Goal: Task Accomplishment & Management: Use online tool/utility

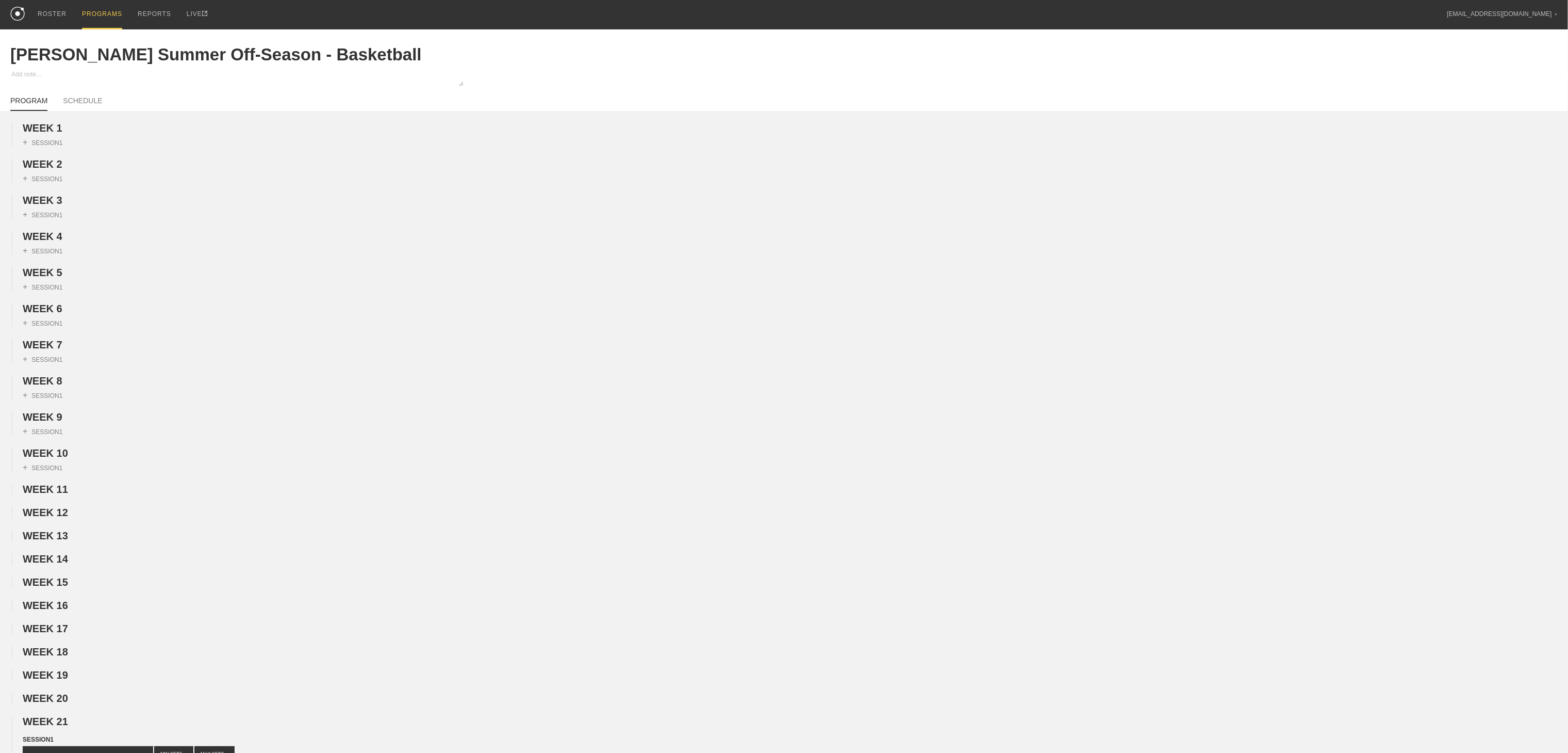
click at [87, 13] on div "PROGRAMS" at bounding box center [102, 14] width 40 height 29
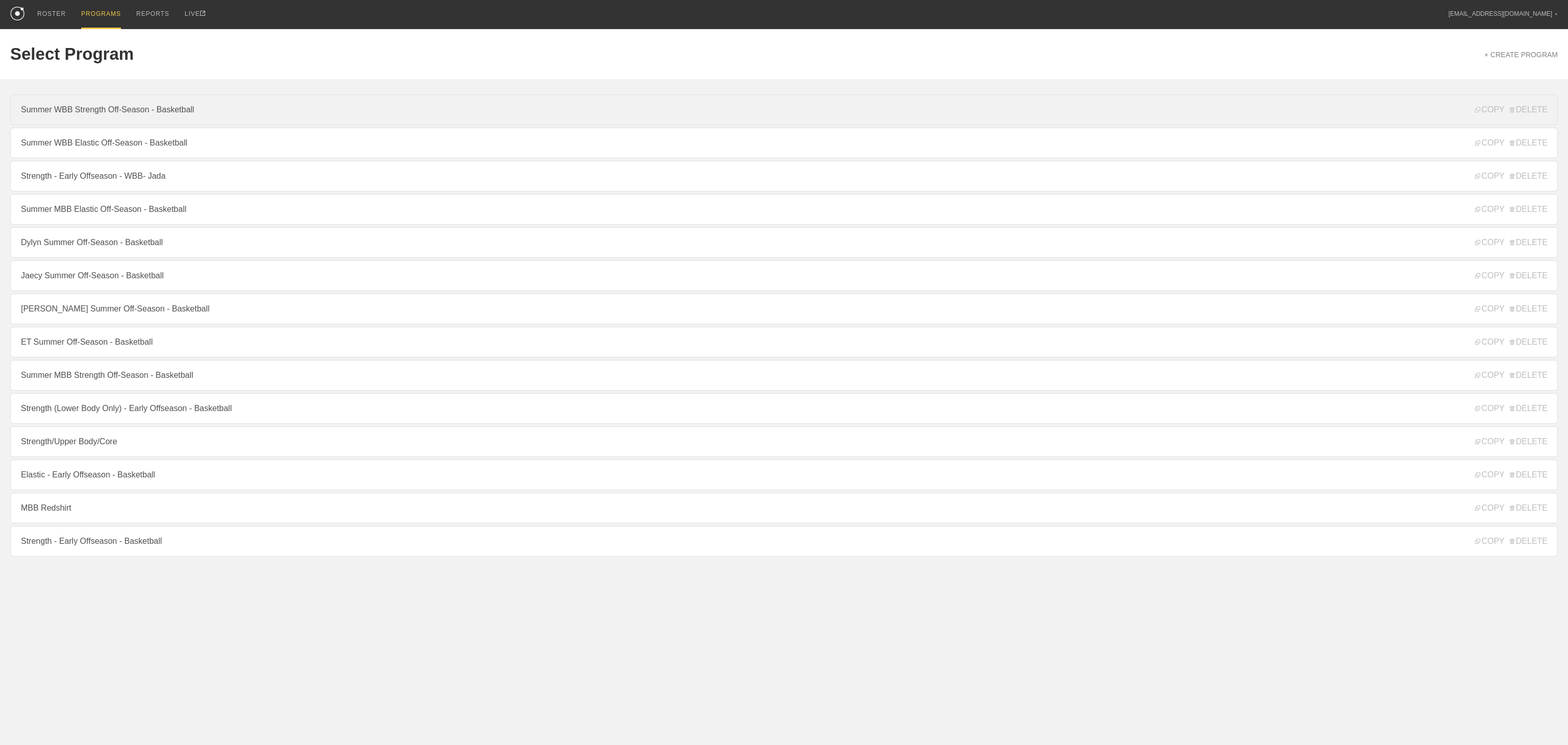
click at [114, 116] on link "Summer WBB Strength Off-Season - Basketball" at bounding box center [784, 109] width 1548 height 31
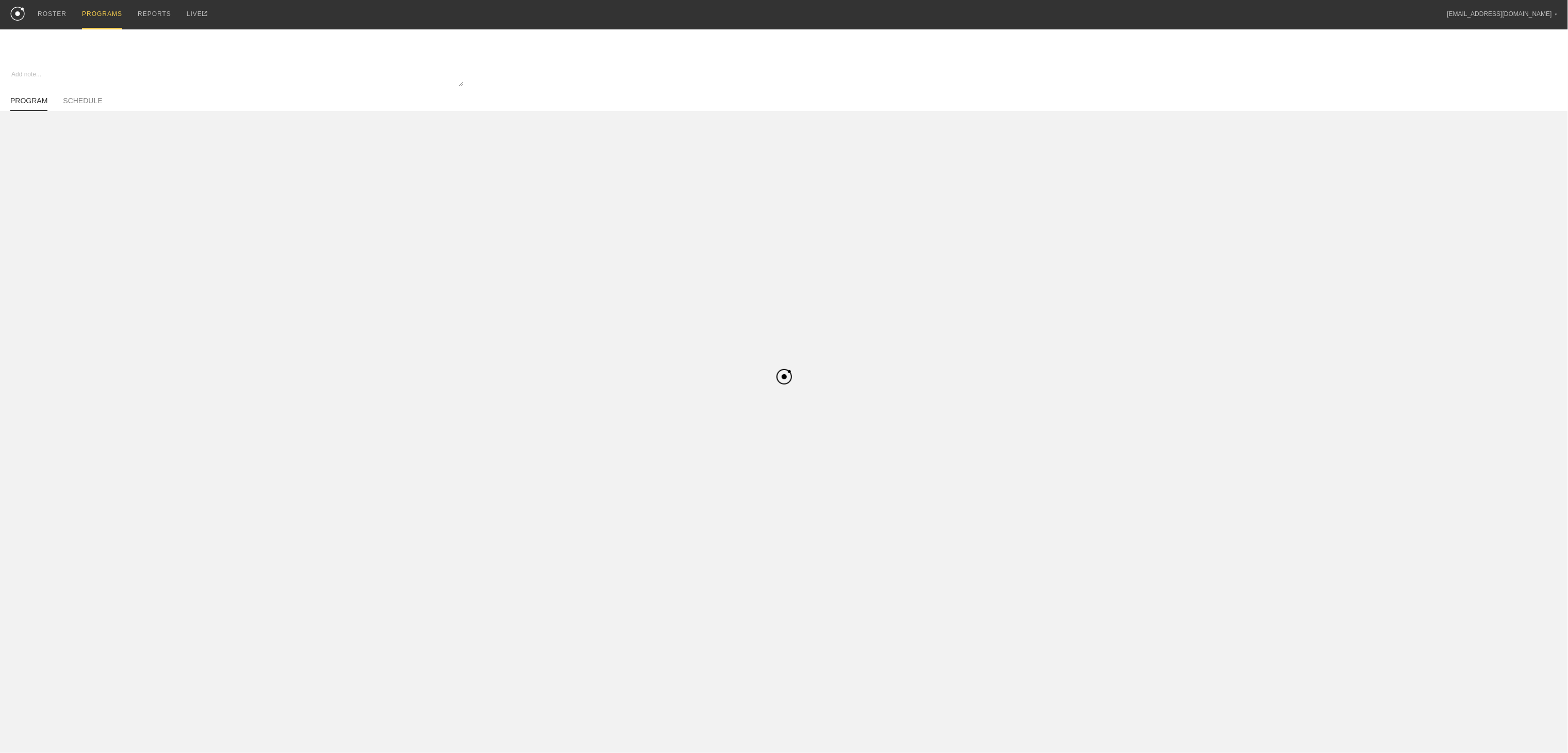
type textarea "x"
type input "Summer WBB Strength Off-Season - Basketball"
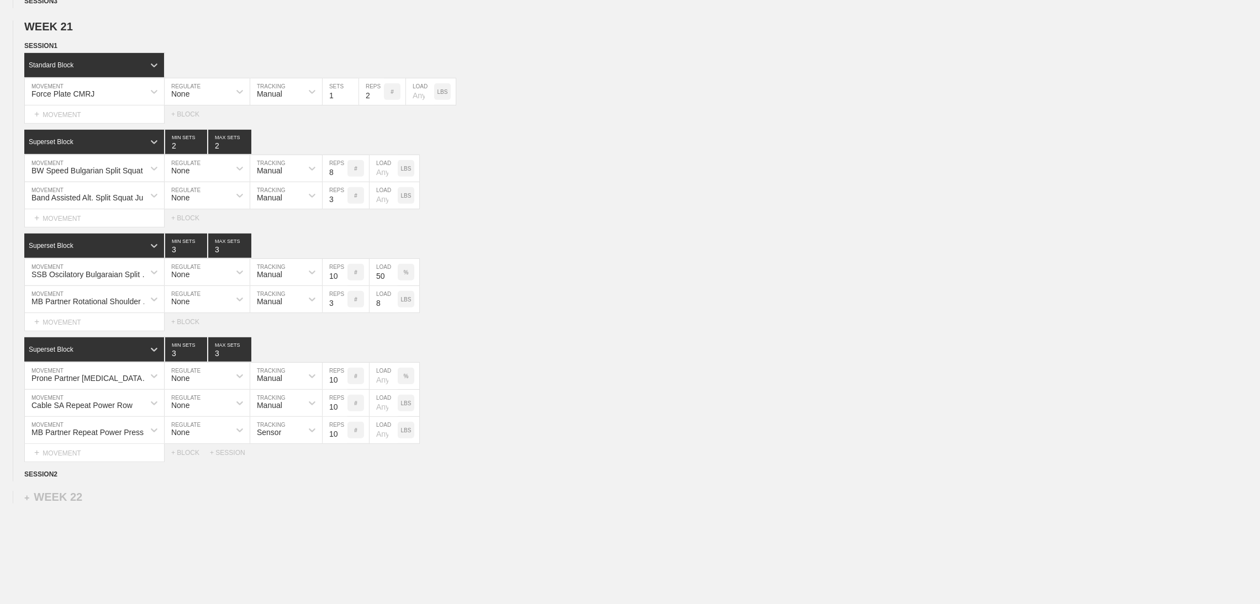
scroll to position [796, 0]
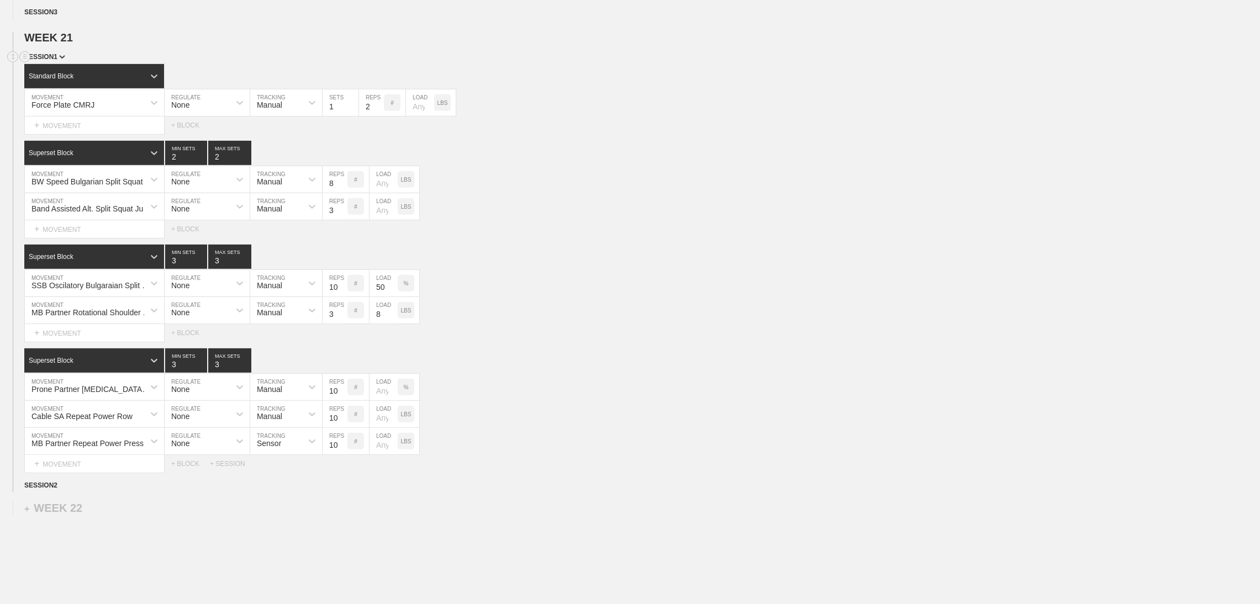
drag, startPoint x: 1306, startPoint y: 2, endPoint x: 429, endPoint y: 81, distance: 881.0
click at [429, 64] on div "SESSION 1" at bounding box center [641, 57] width 1235 height 13
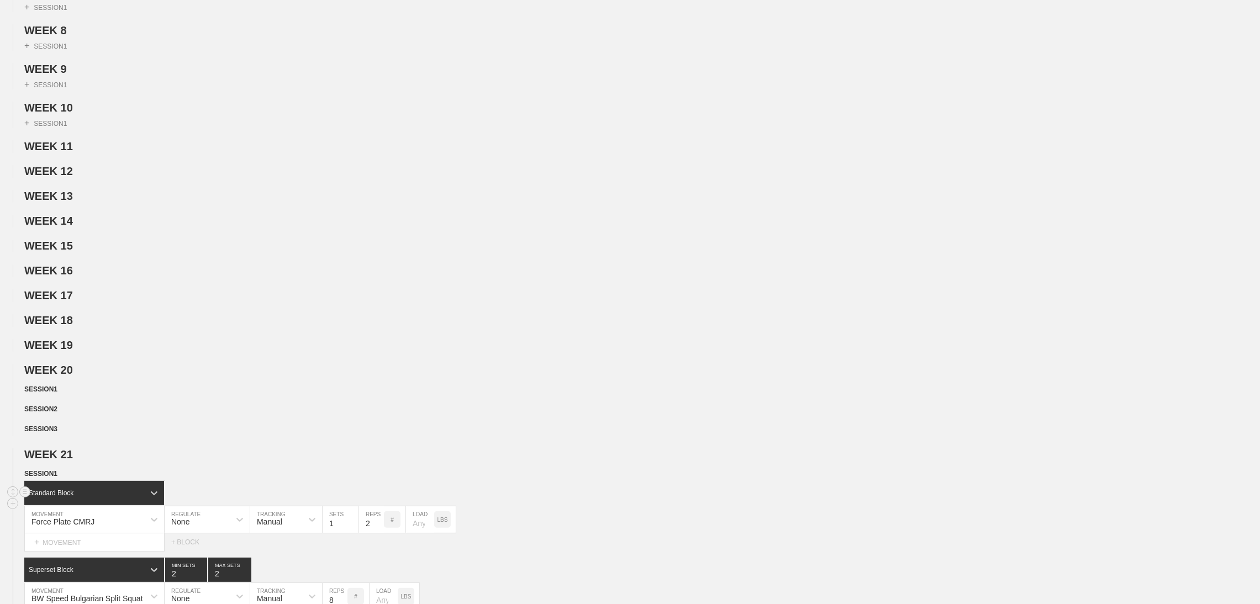
scroll to position [0, 0]
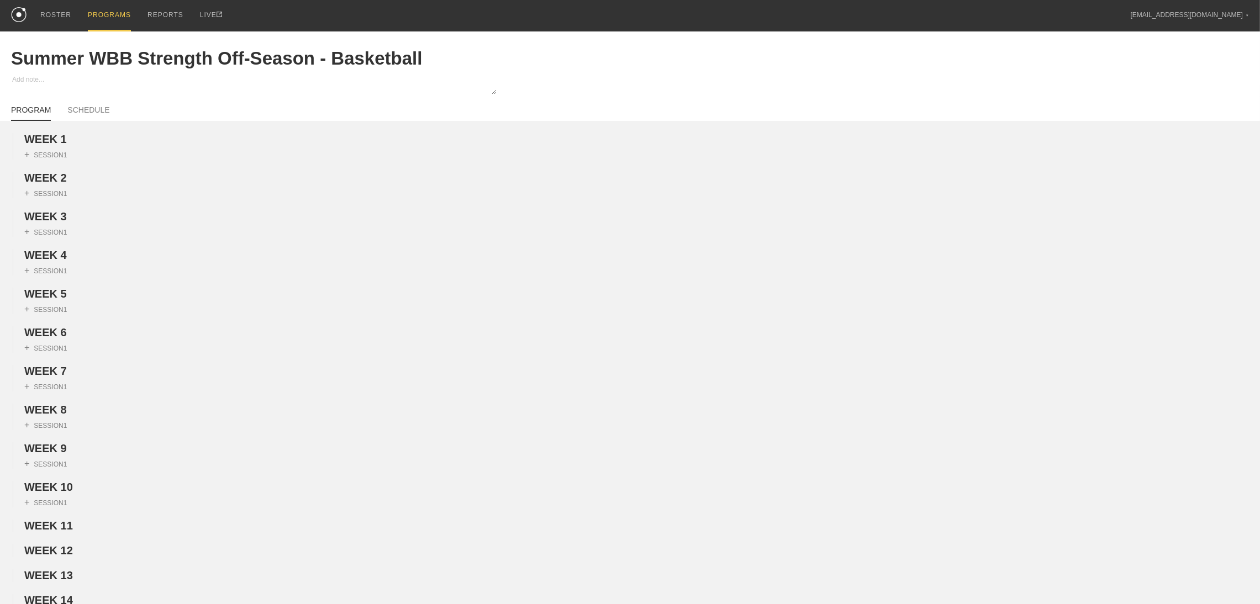
click at [102, 17] on div "PROGRAMS" at bounding box center [109, 15] width 43 height 31
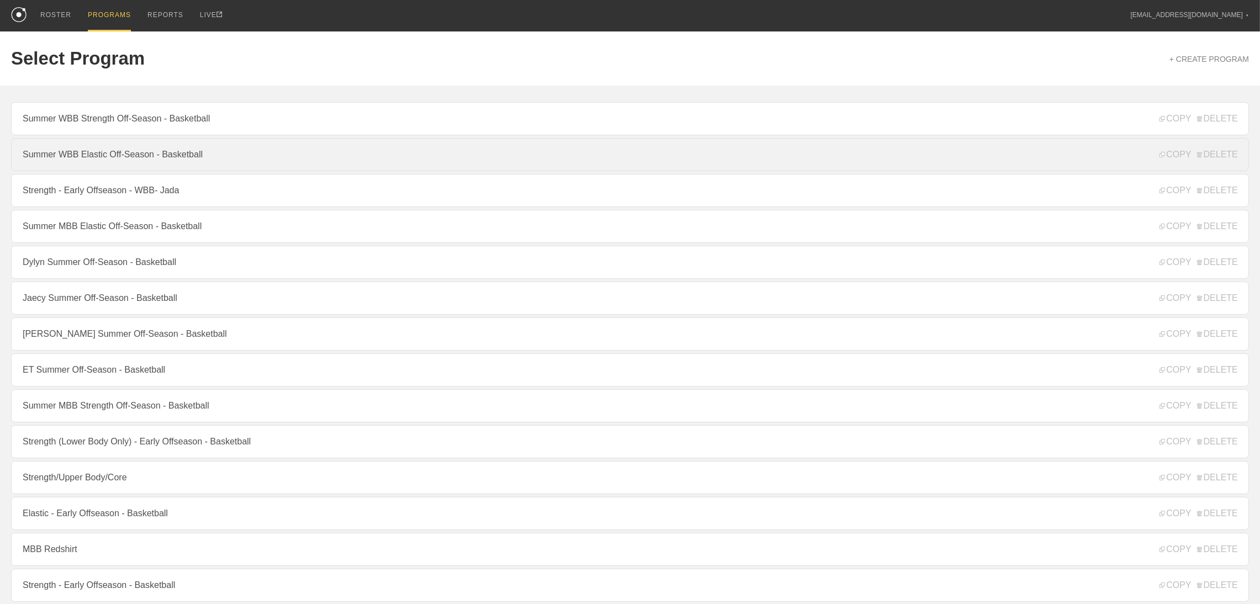
click at [98, 158] on link "Summer WBB Elastic Off-Season - Basketball" at bounding box center [629, 154] width 1237 height 33
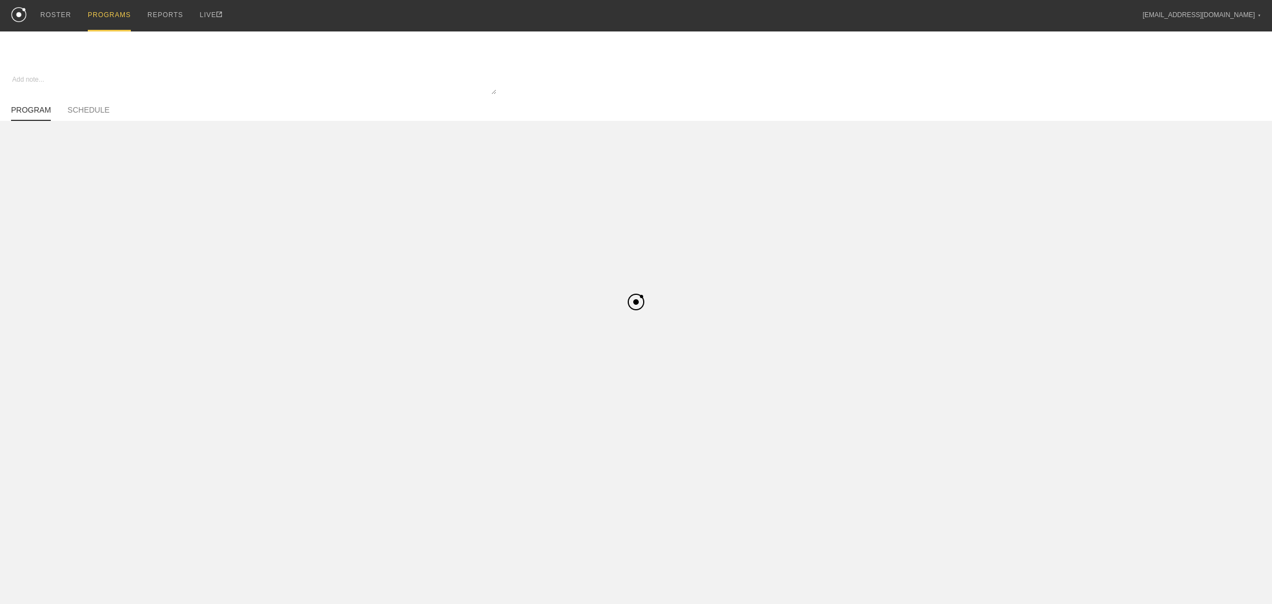
type textarea "x"
type input "Summer WBB Elastic Off-Season - Basketball"
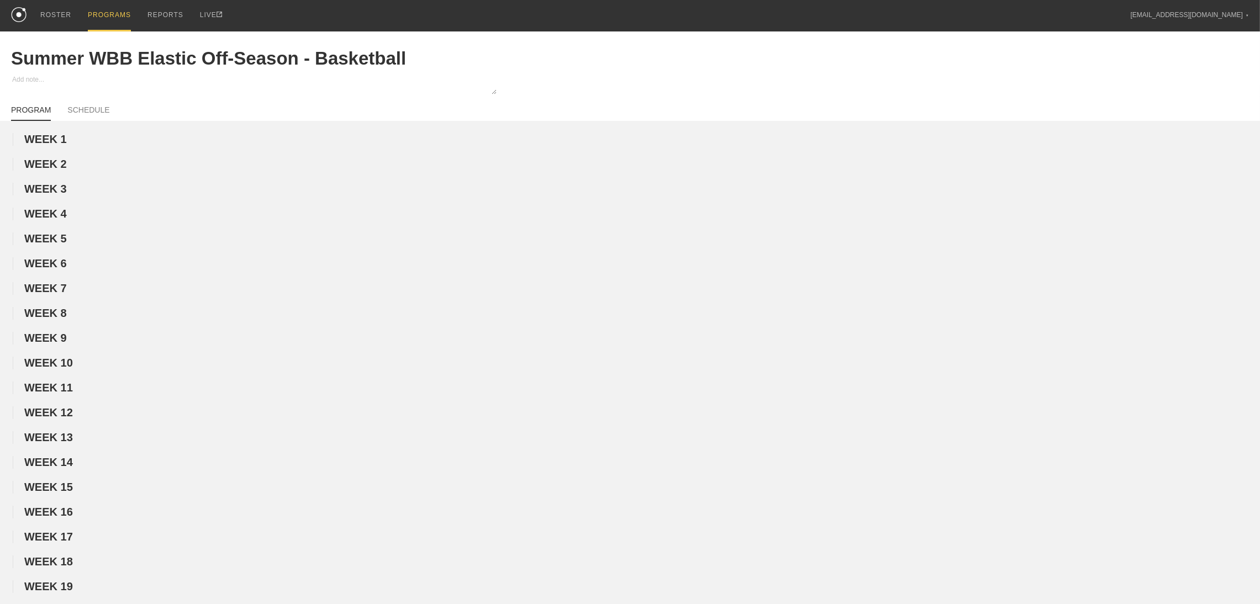
click at [110, 14] on div "PROGRAMS" at bounding box center [109, 15] width 43 height 31
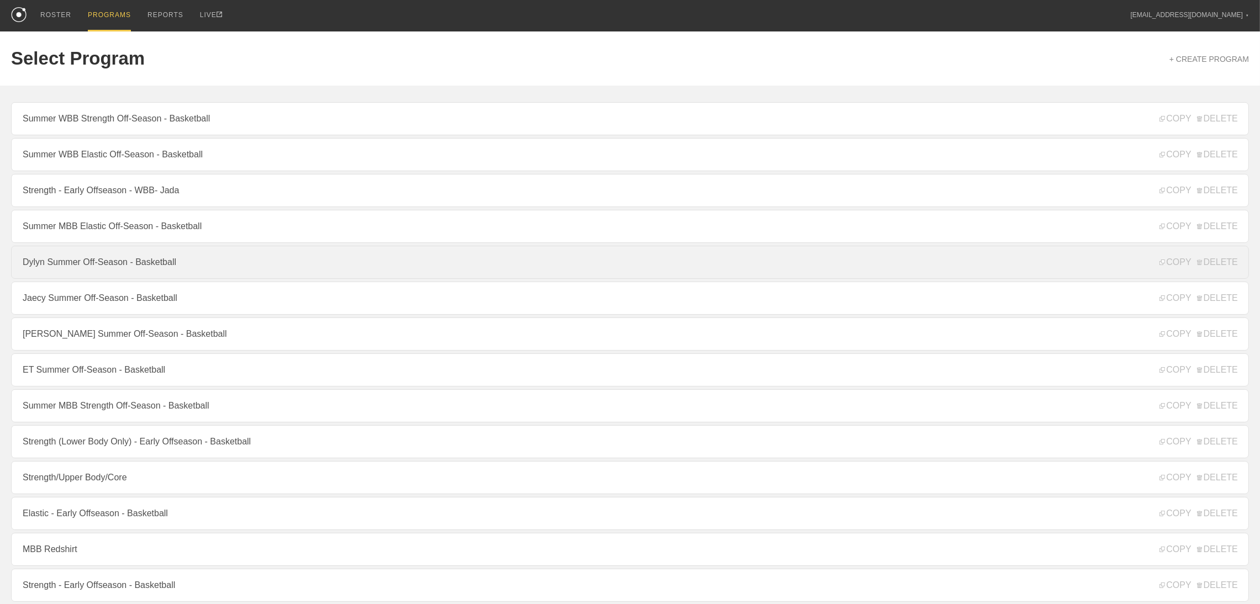
click at [97, 272] on link "Dylyn Summer Off-Season - Basketball" at bounding box center [629, 262] width 1237 height 33
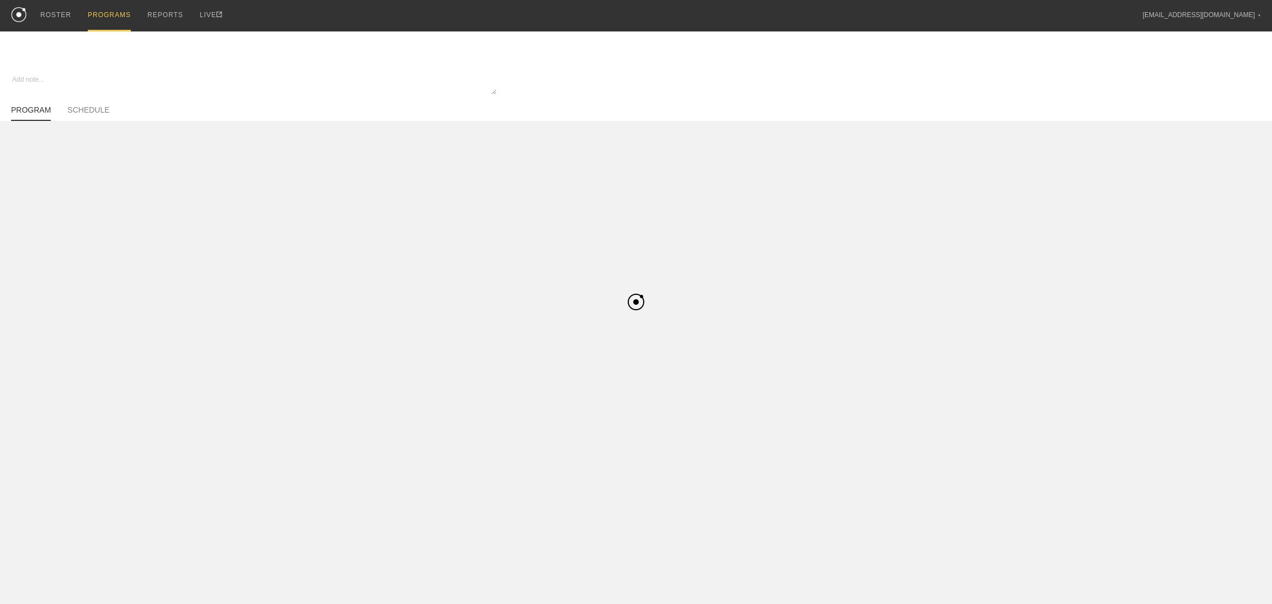
type textarea "x"
type input "Dylyn Summer Off-Season - Basketball"
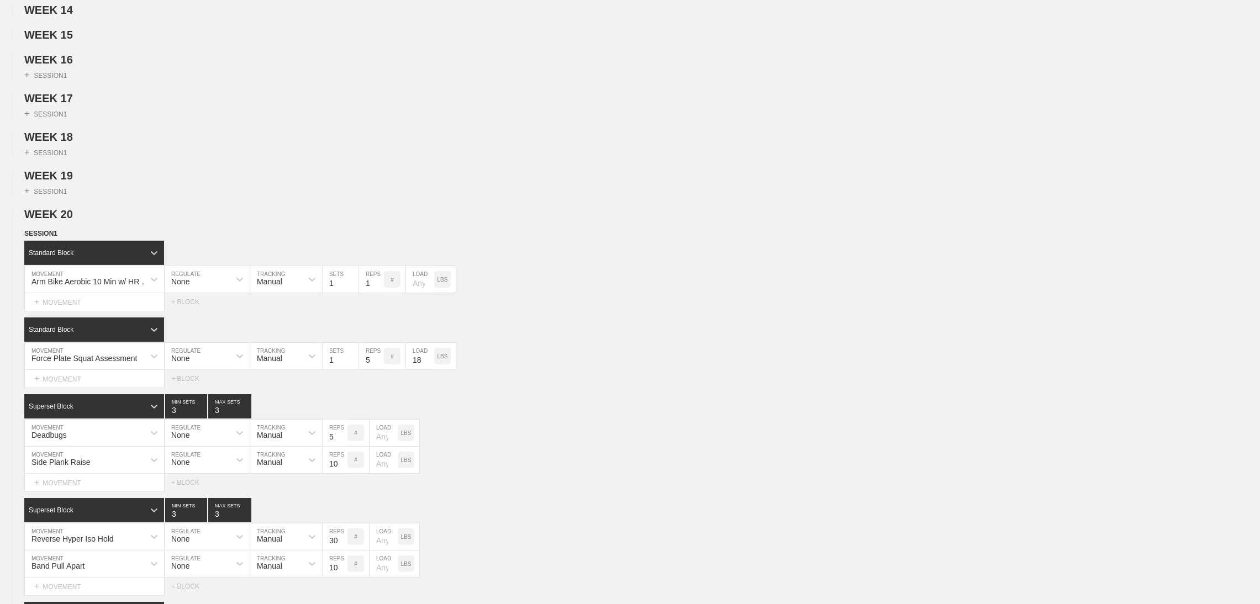
scroll to position [493, 0]
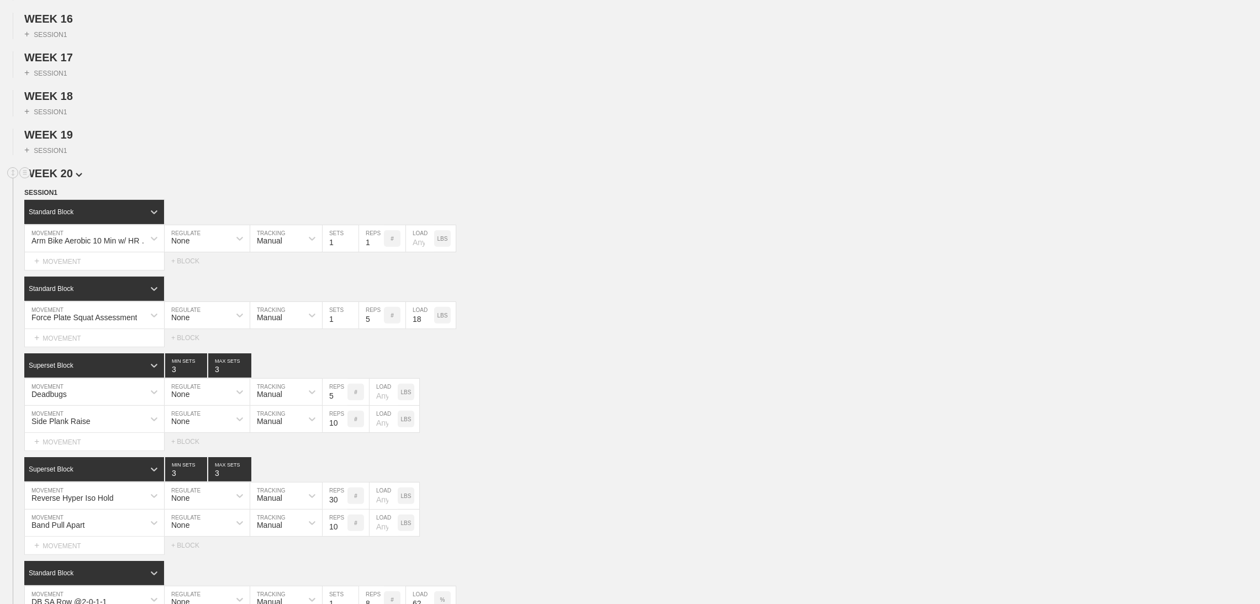
click at [60, 179] on span "WEEK 20" at bounding box center [53, 173] width 58 height 12
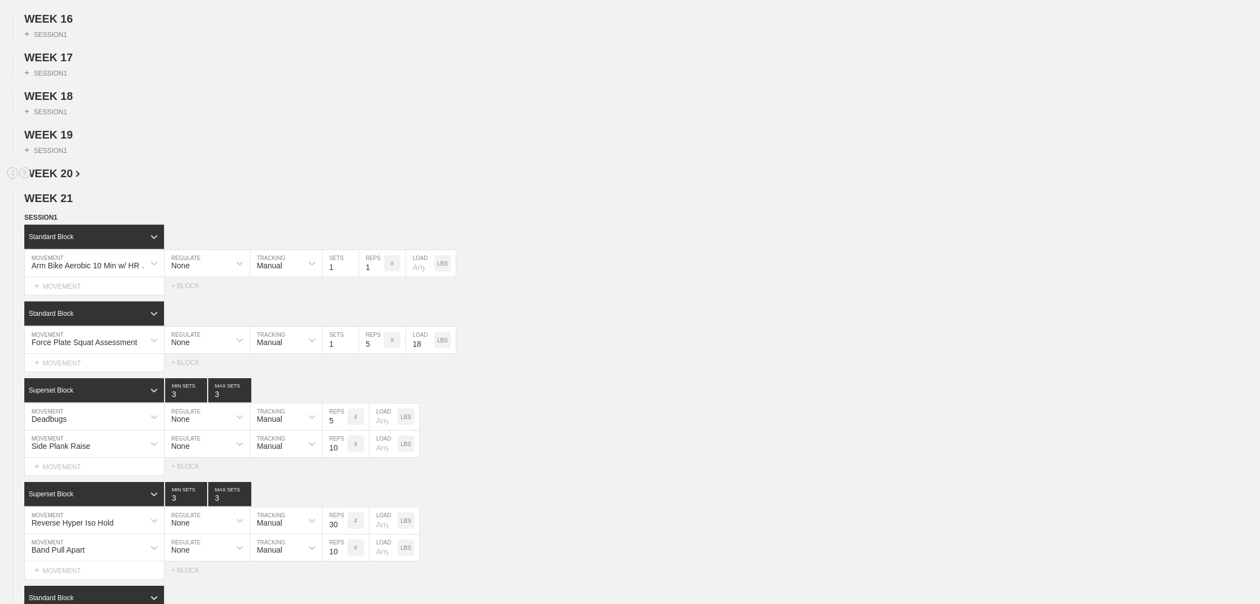
click at [60, 179] on span "WEEK 20" at bounding box center [52, 173] width 56 height 12
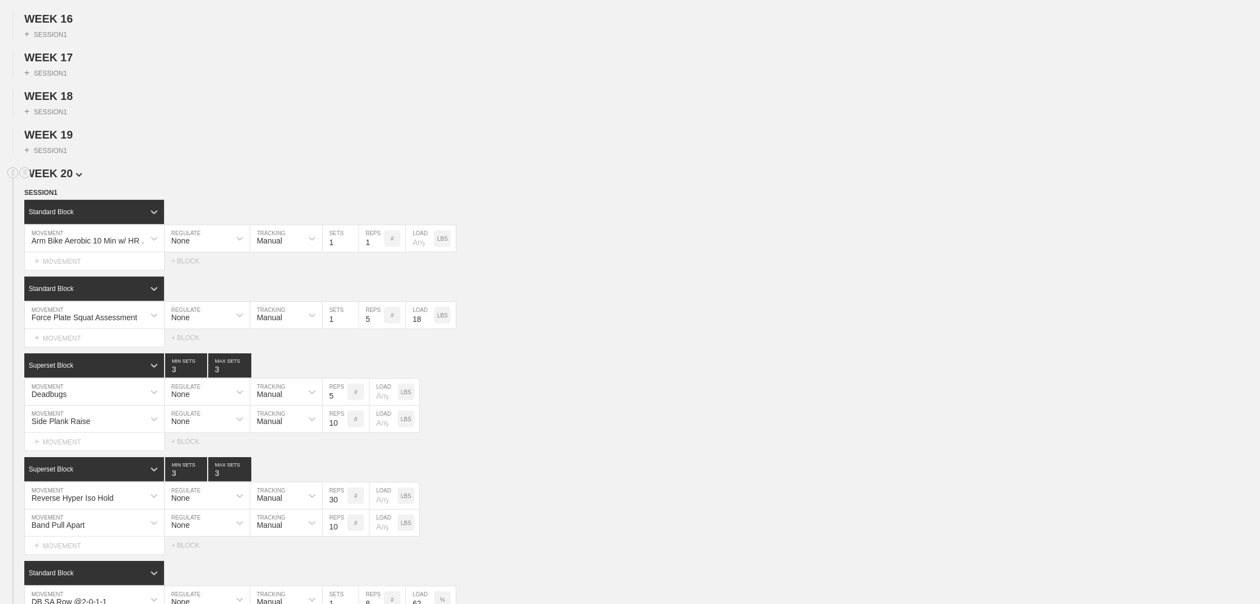
click at [60, 179] on span "WEEK 20" at bounding box center [53, 173] width 58 height 12
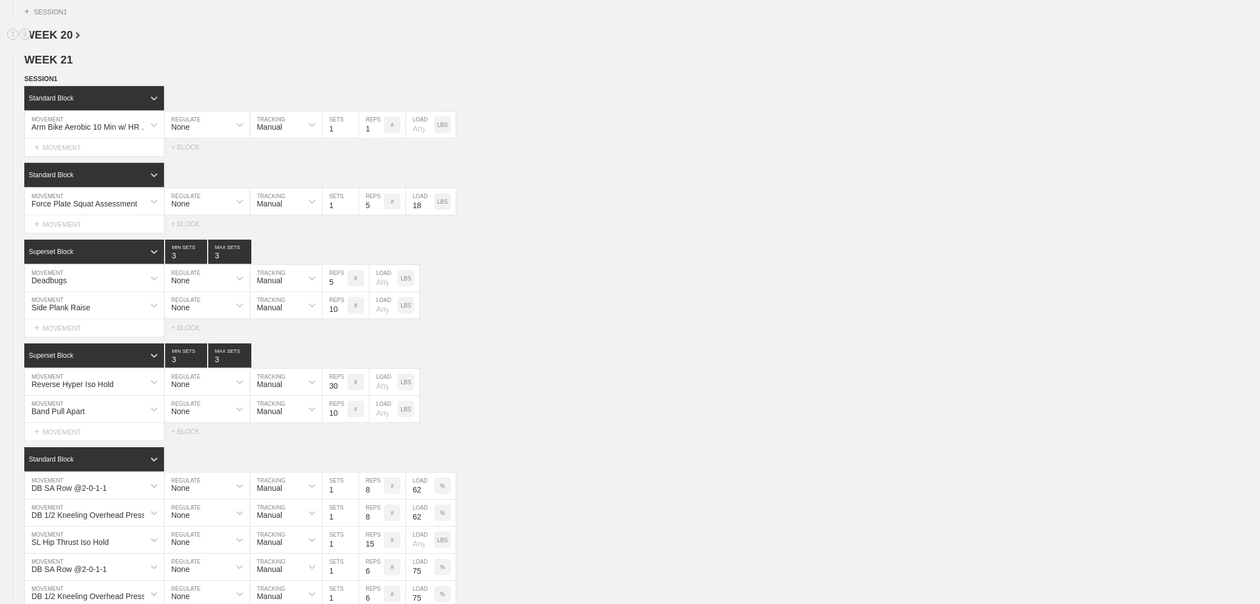
scroll to position [633, 0]
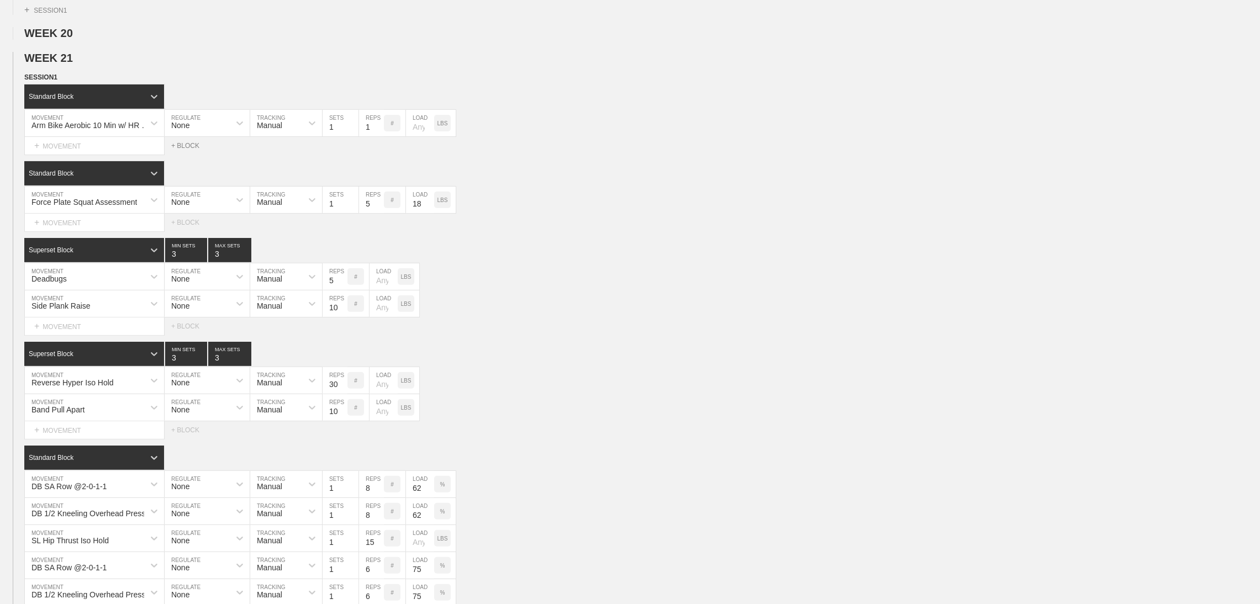
click at [188, 150] on div "+ BLOCK" at bounding box center [190, 146] width 39 height 8
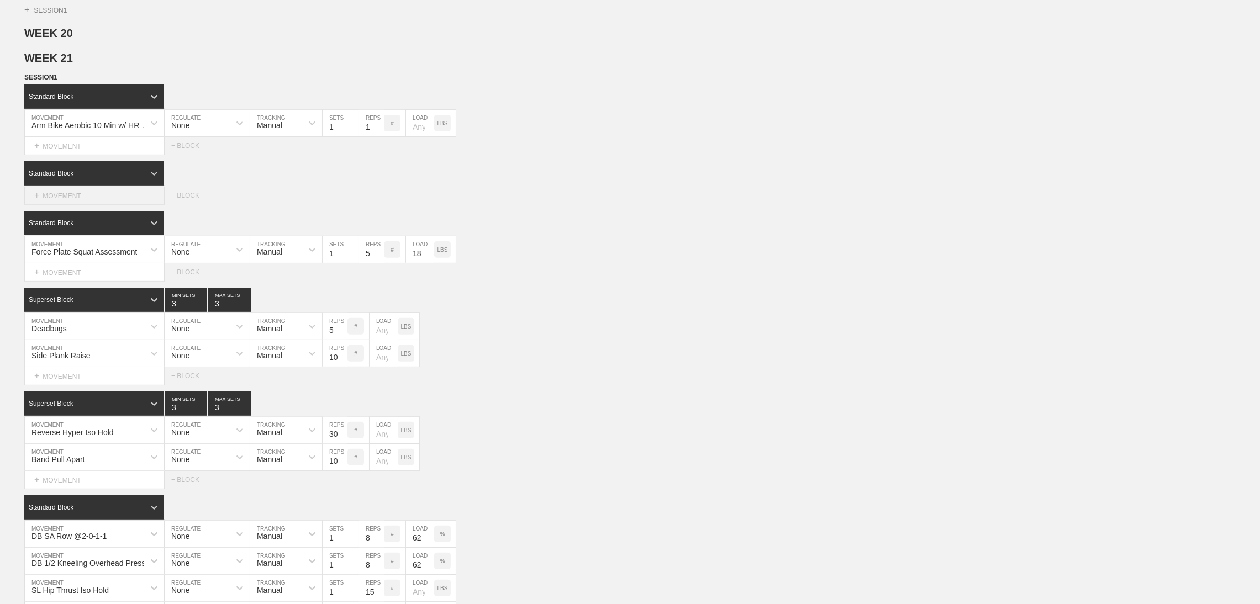
click at [67, 205] on div "+ MOVEMENT" at bounding box center [94, 196] width 140 height 18
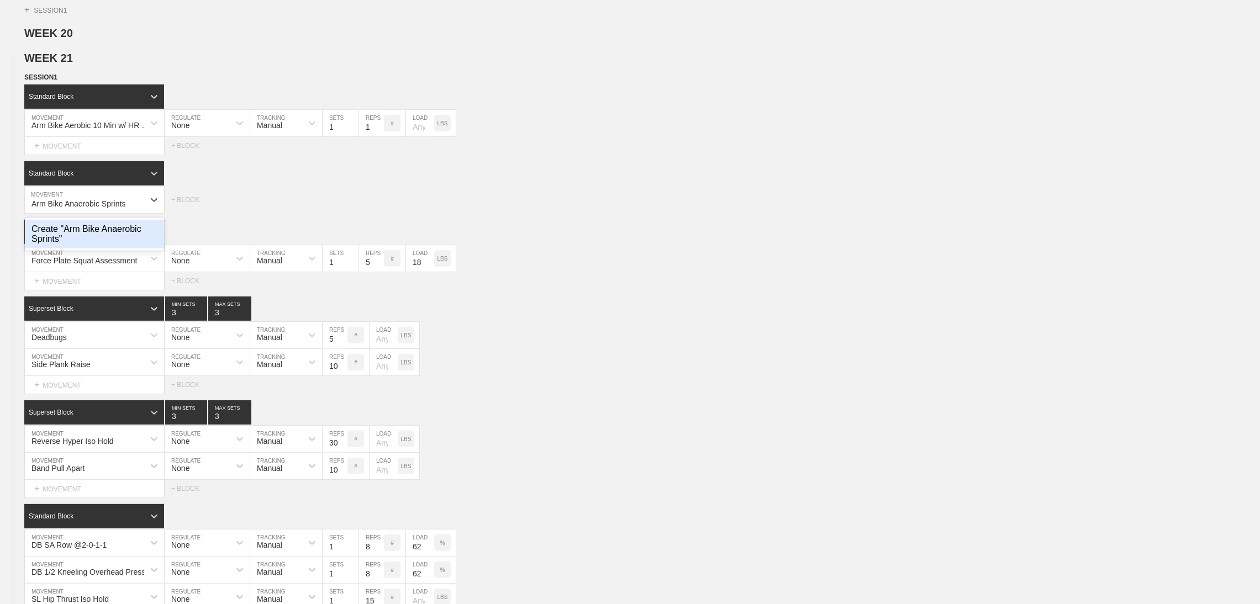
type input "Arm Bike Anaerobic Sprints"
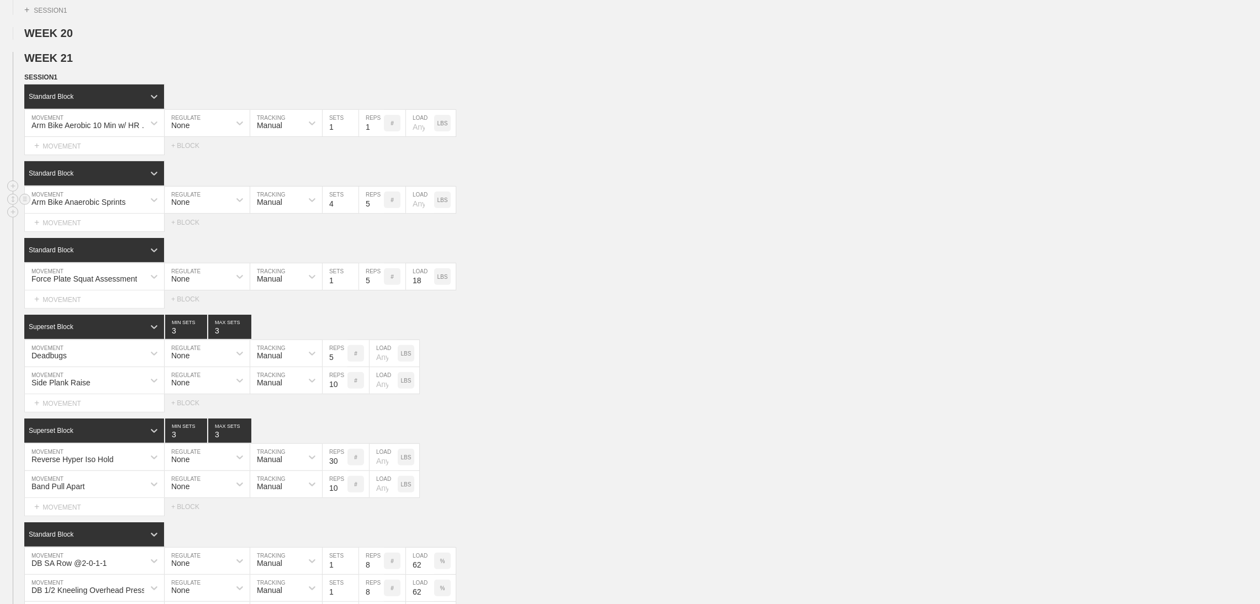
click at [332, 213] on input "4" at bounding box center [340, 200] width 36 height 27
type input "10"
click at [558, 231] on div "Select... MOVEMENT + MOVEMENT + BLOCK" at bounding box center [630, 223] width 1260 height 18
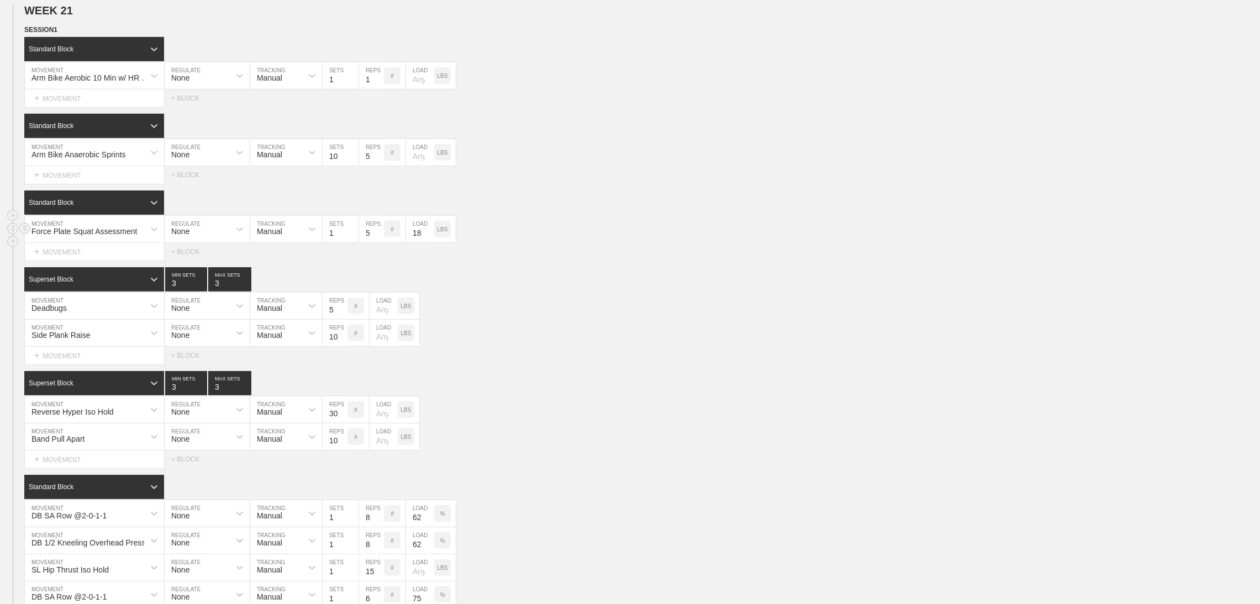
scroll to position [701, 0]
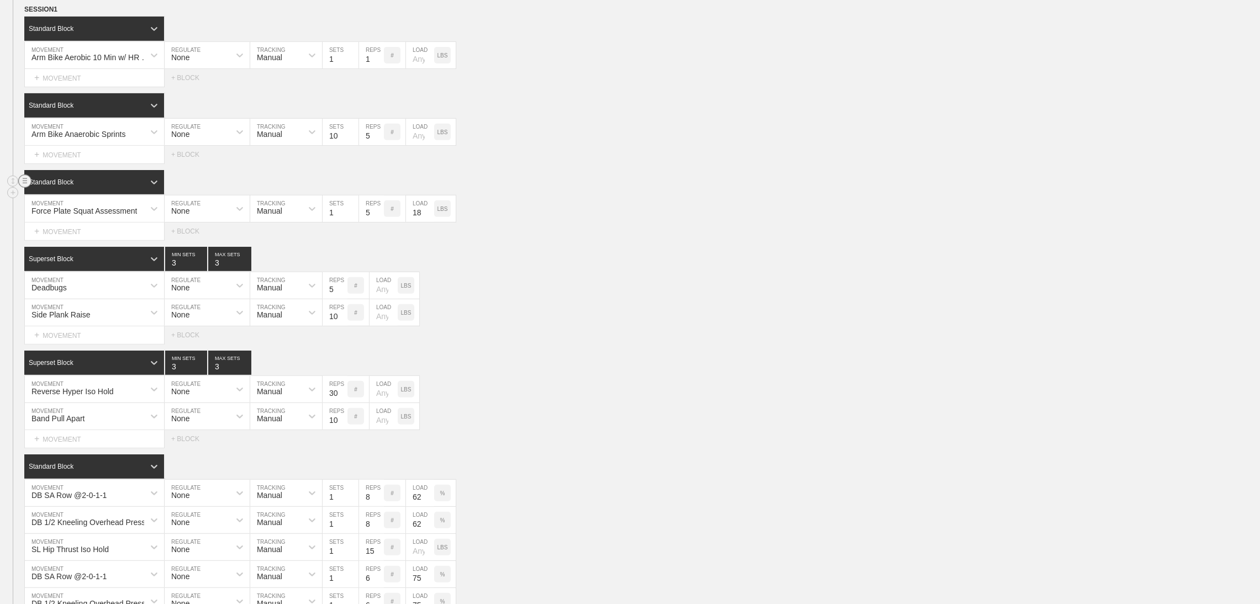
click at [24, 181] on line at bounding box center [25, 181] width 4 height 0
click at [517, 259] on div "SESSION 1 Standard Block DUPLICATE INSERT MOVEMENT AFTER DELETE Arm Bike Aerobi…" at bounding box center [630, 372] width 1260 height 737
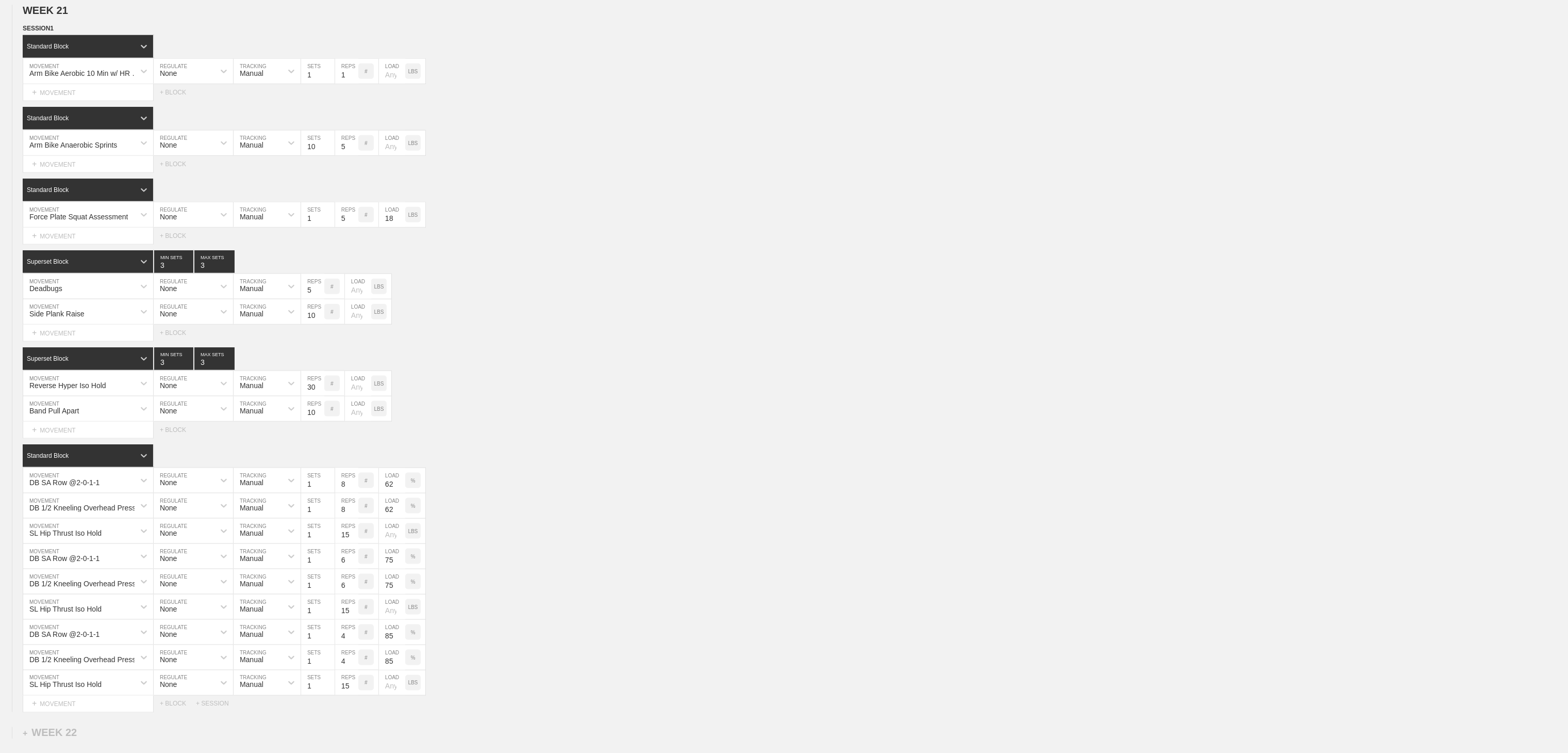
scroll to position [634, 0]
drag, startPoint x: 982, startPoint y: 7, endPoint x: 1, endPoint y: 14, distance: 981.0
click at [1, 14] on div "WEEK 1 DUPLICATE DELETE WEEK 2 DUPLICATE DELETE WEEK 3 DUPLICATE DELETE WEEK 4 …" at bounding box center [784, 99] width 1568 height 1223
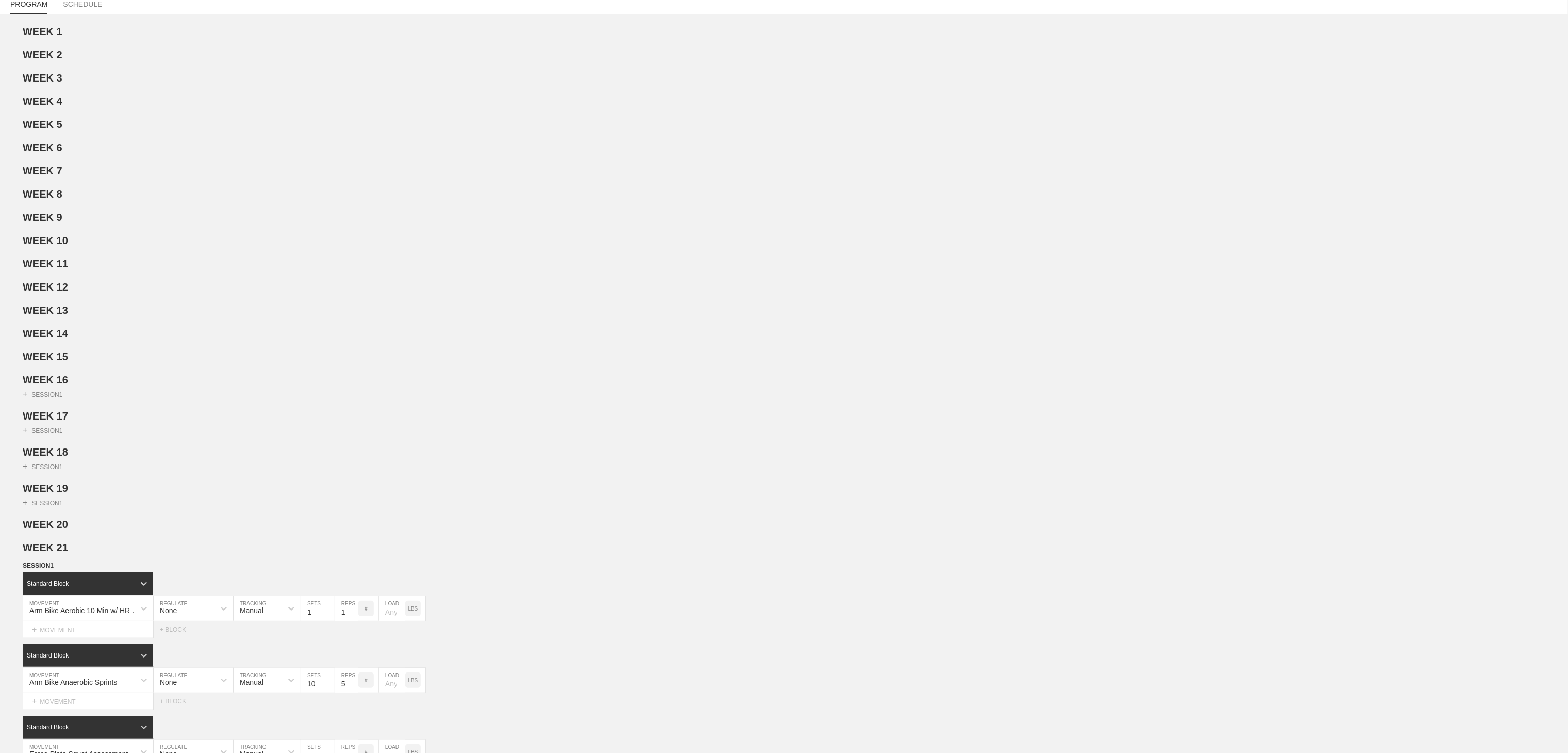
scroll to position [0, 0]
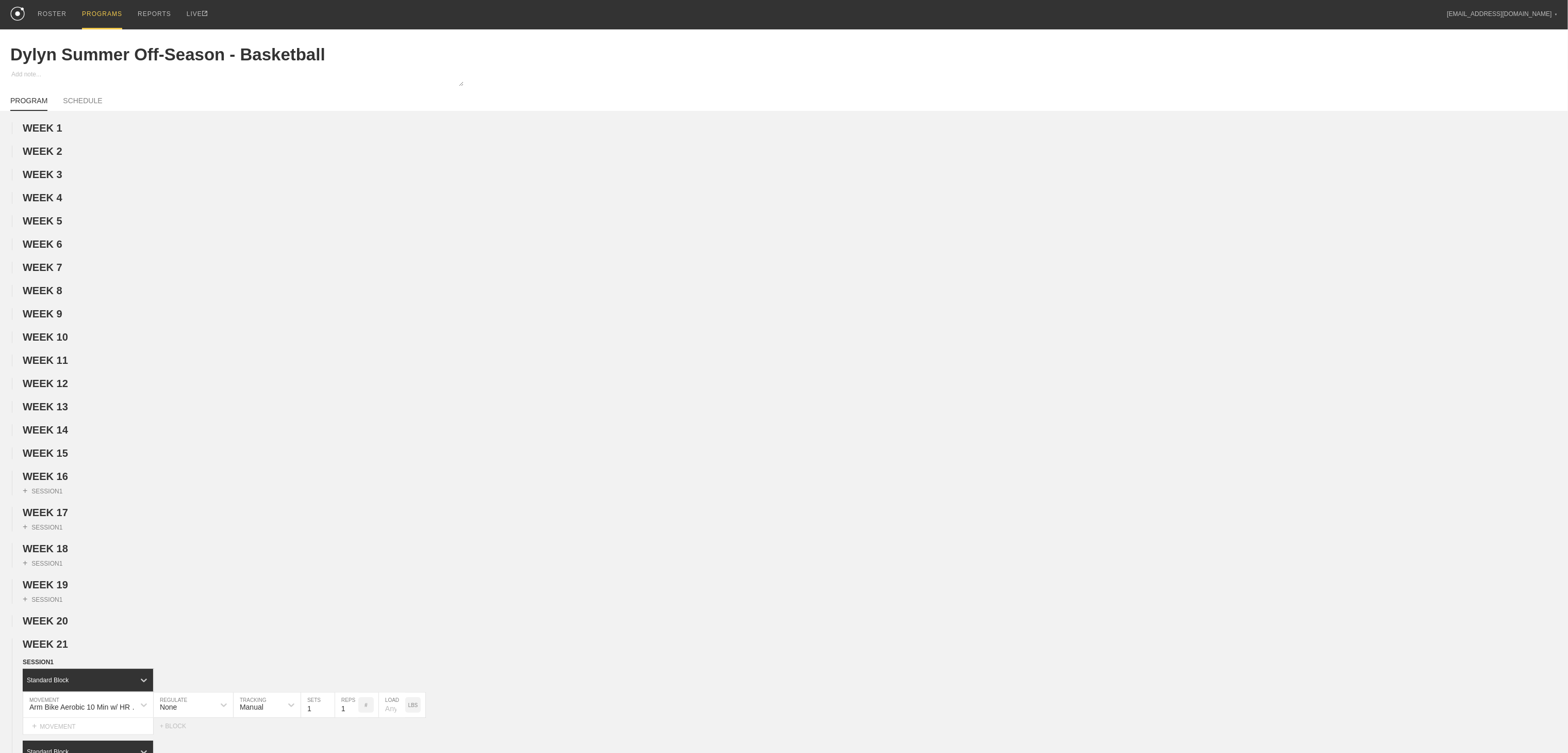
click at [78, 17] on link "PROGRAMS" at bounding box center [103, 14] width 56 height 29
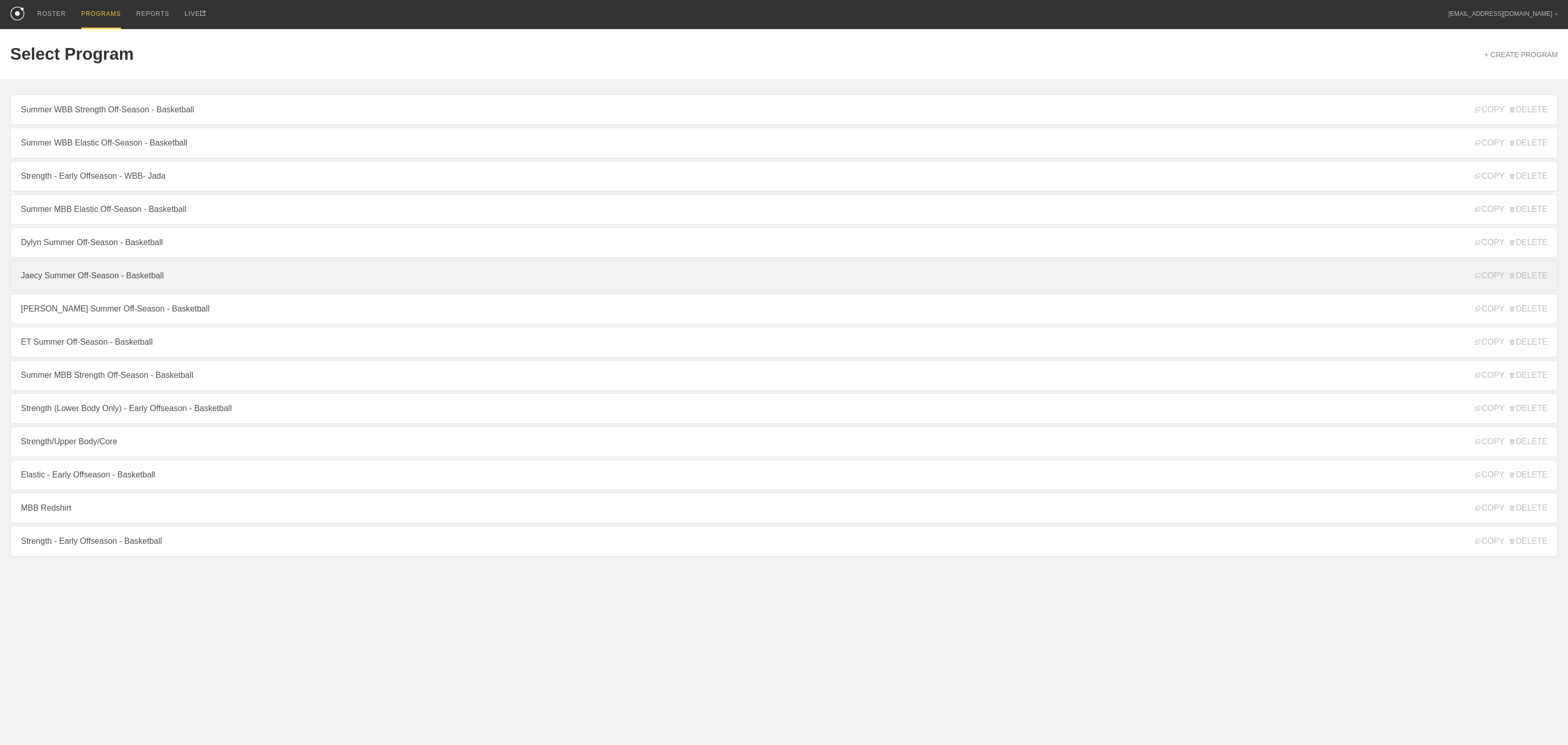
click at [99, 280] on link "Jaecy Summer Off-Season - Basketball" at bounding box center [784, 275] width 1548 height 31
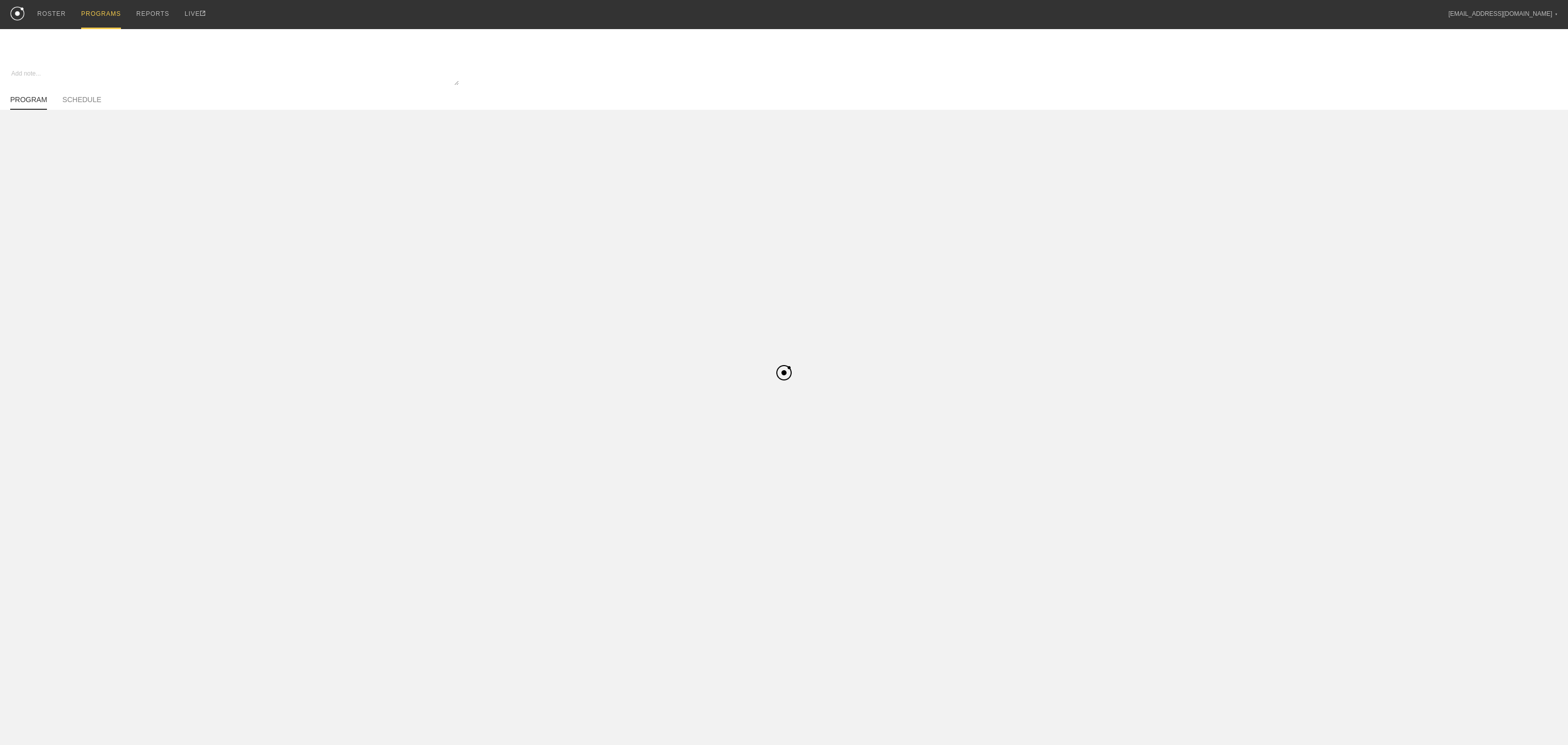
type textarea "x"
type input "Jaecy Summer Off-Season - Basketball"
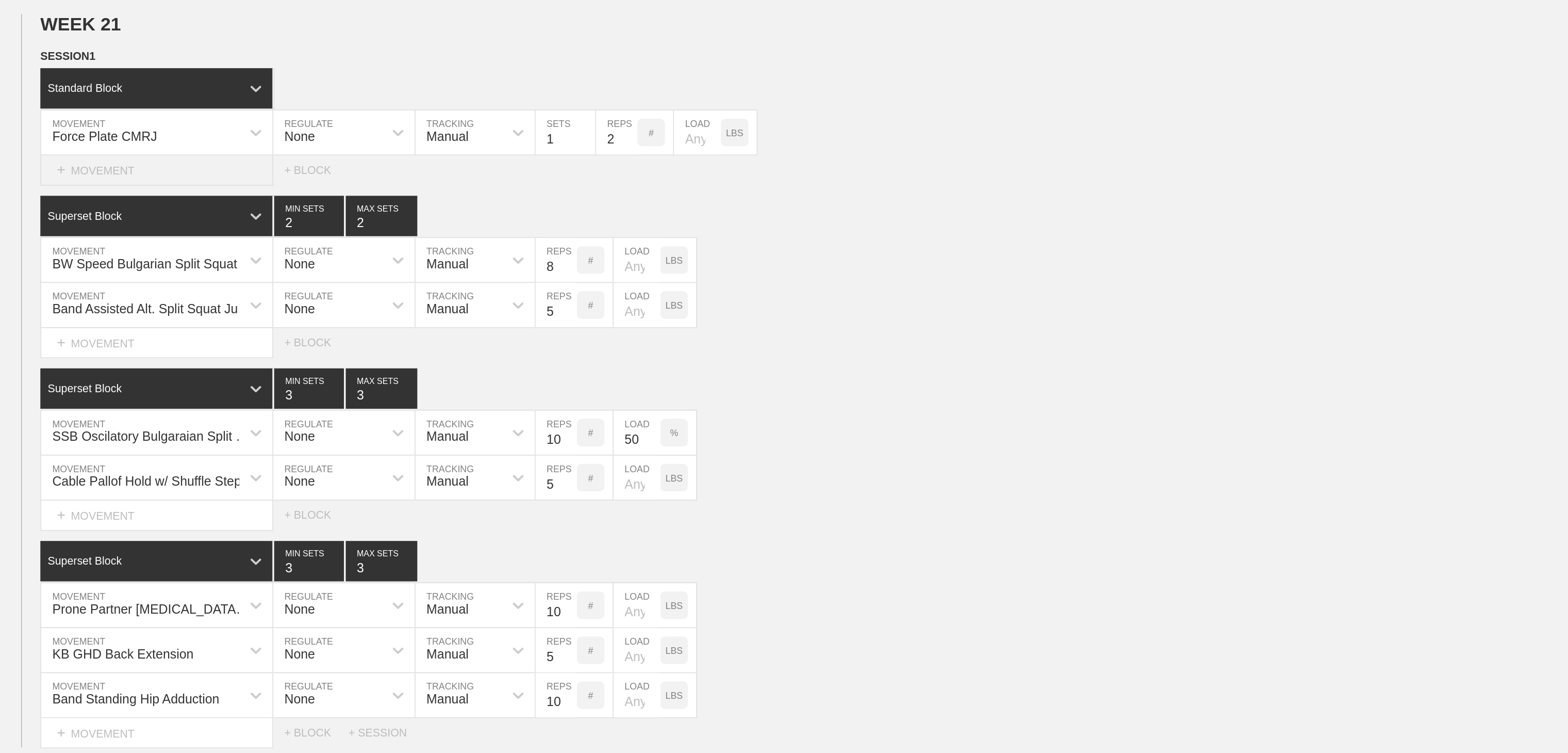
scroll to position [644, 0]
